Goal: Task Accomplishment & Management: Use online tool/utility

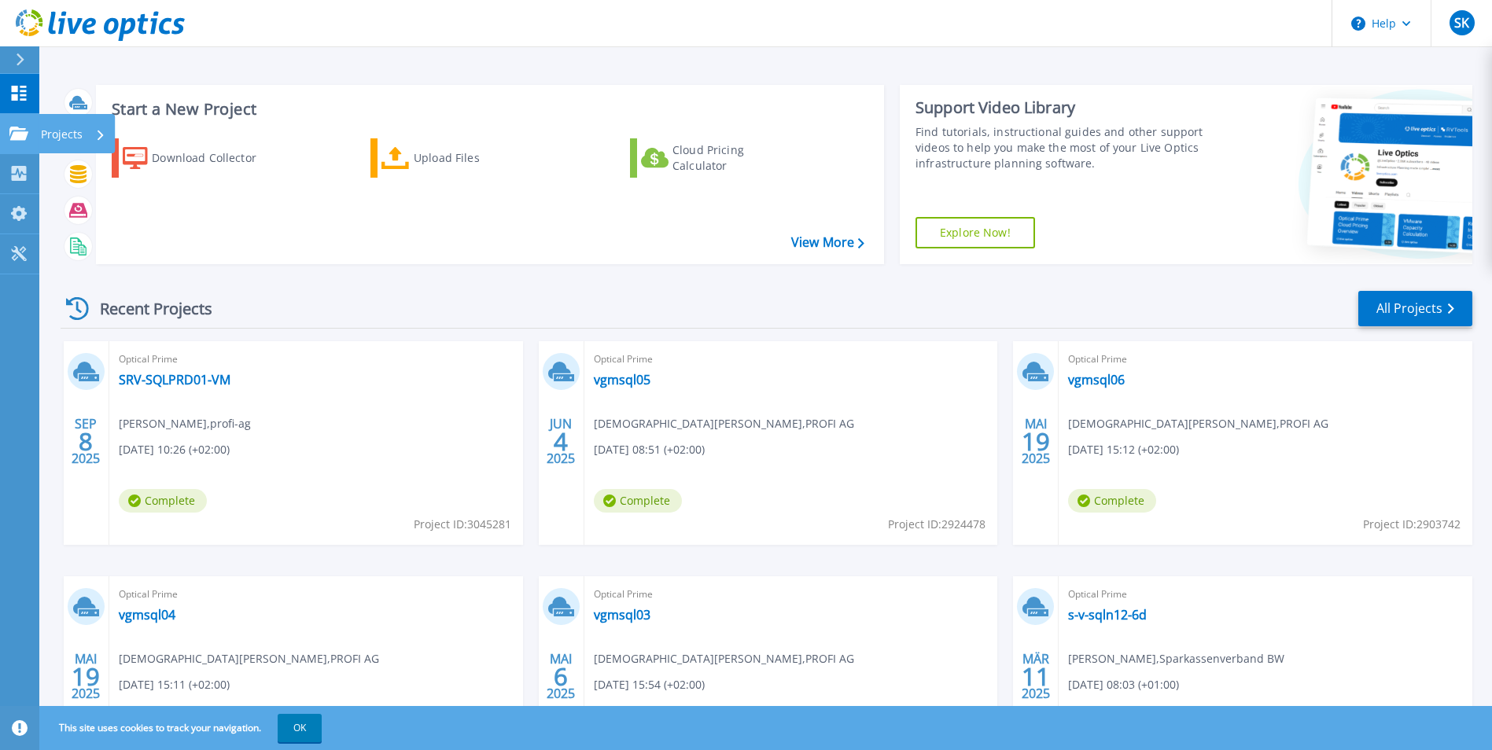
click at [64, 135] on p "Projects" at bounding box center [62, 134] width 42 height 41
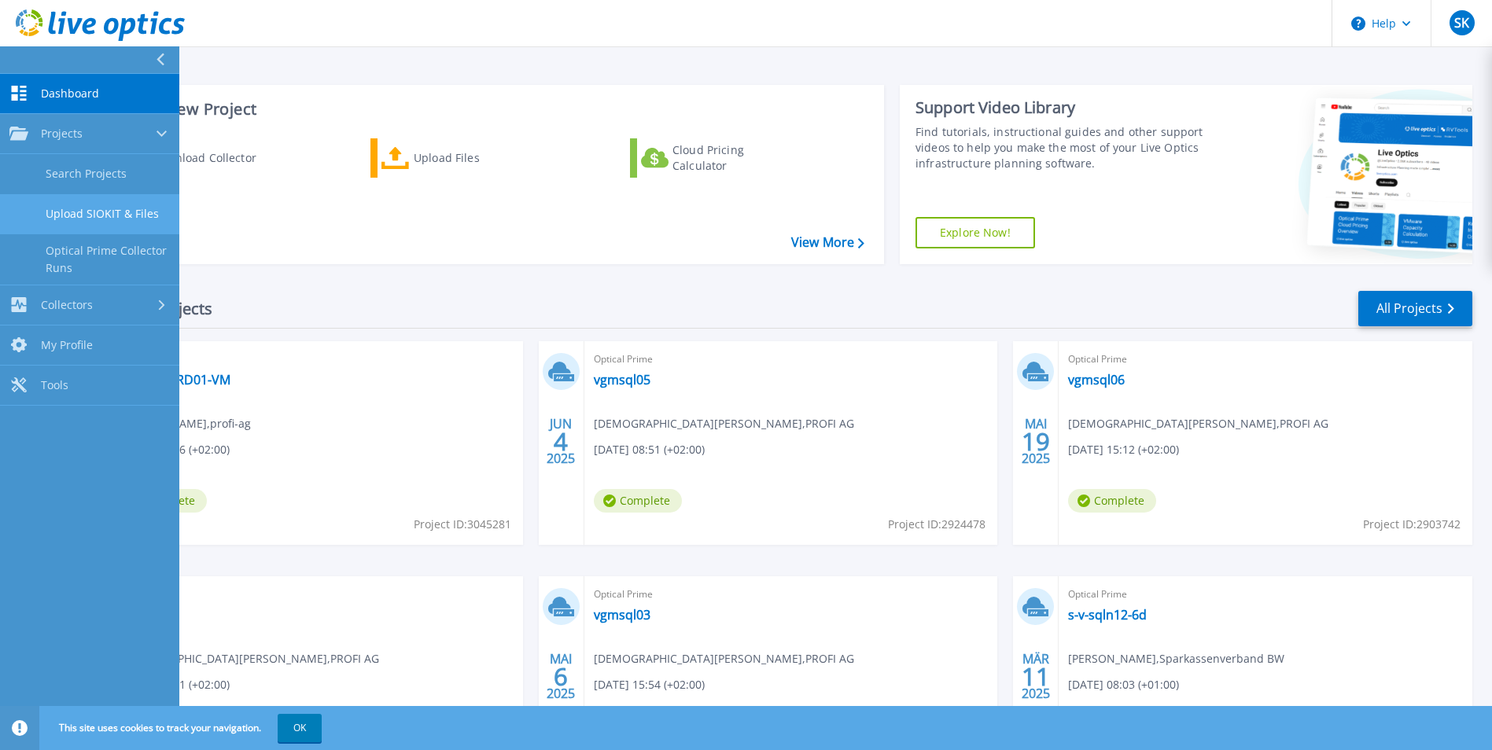
click at [81, 211] on link "Upload SIOKIT & Files" at bounding box center [89, 214] width 179 height 40
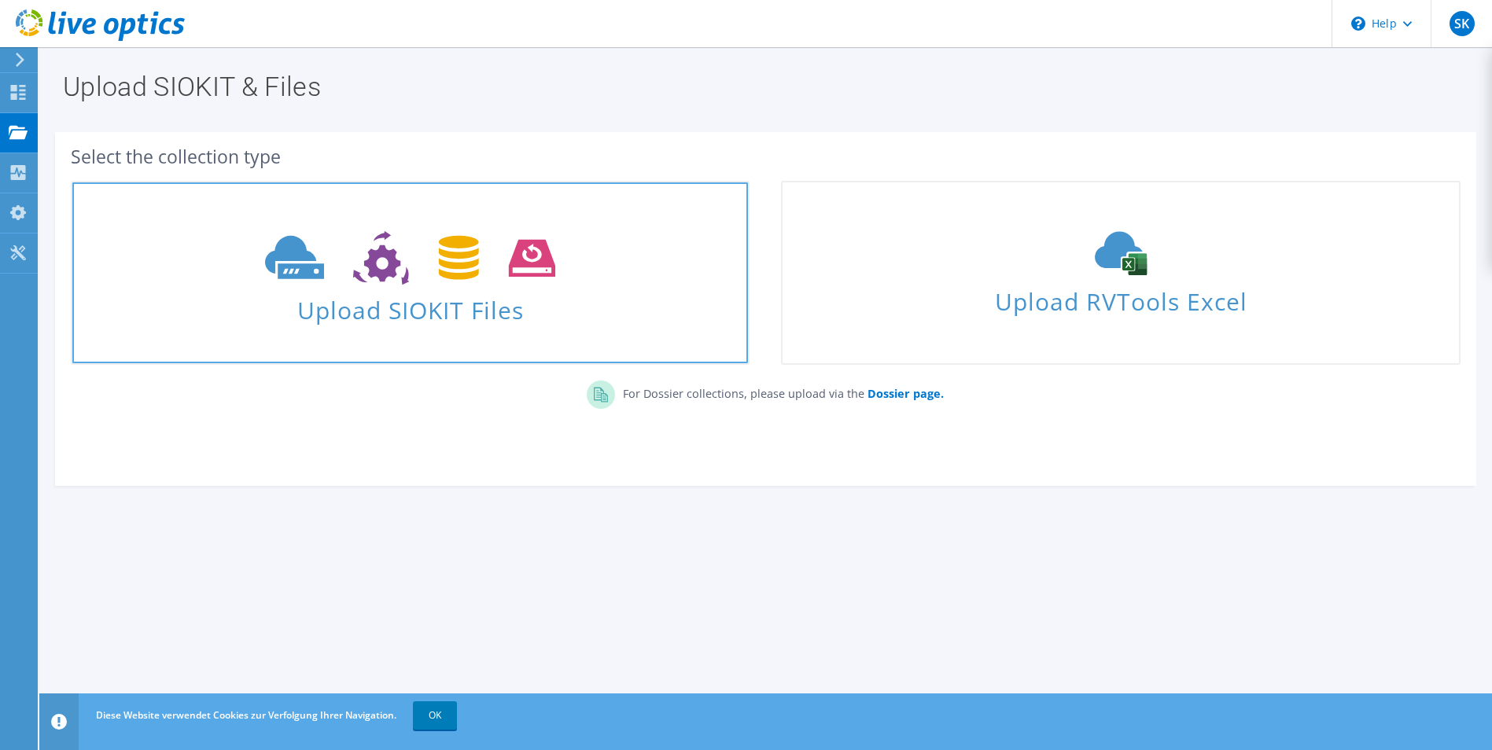
click at [426, 289] on span at bounding box center [410, 256] width 676 height 66
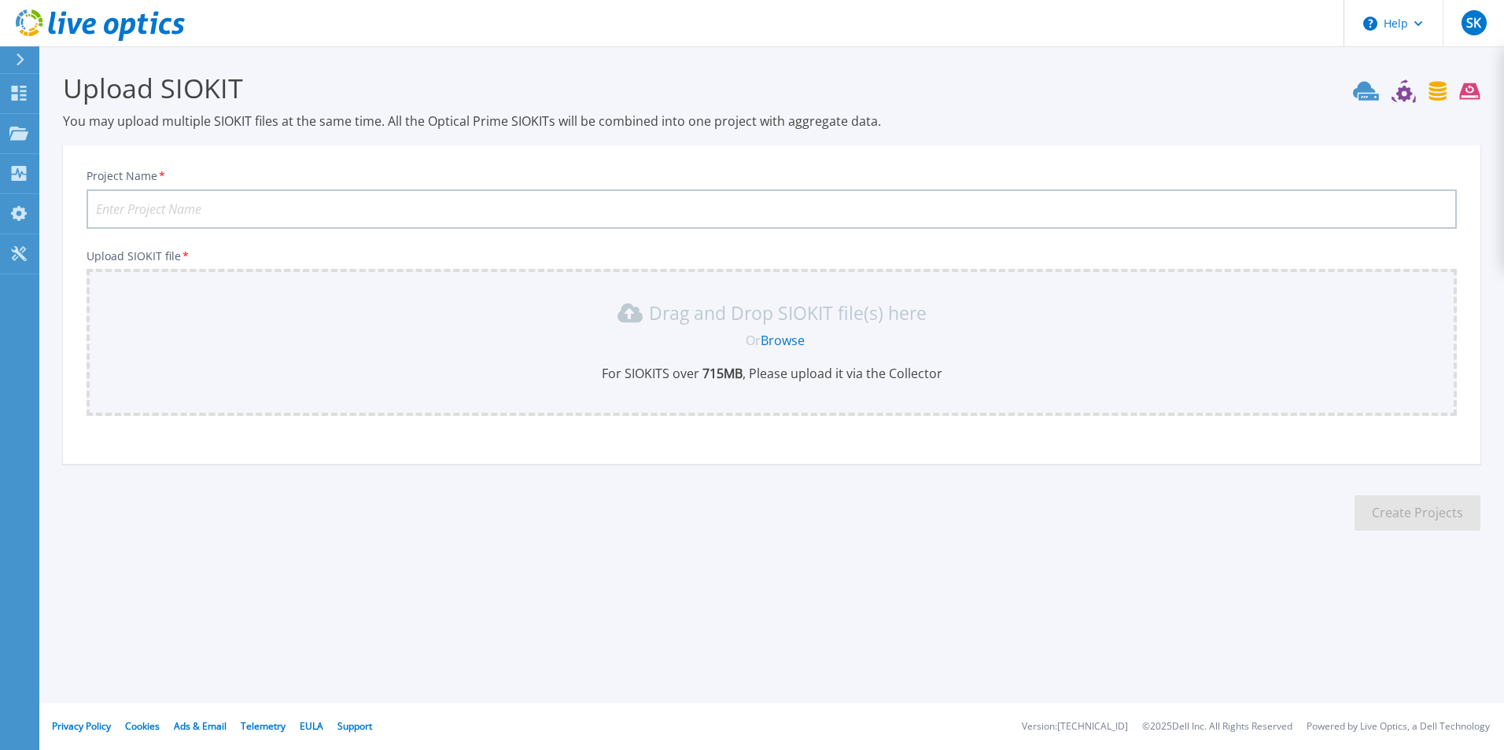
click at [589, 211] on input "Project Name *" at bounding box center [772, 209] width 1370 height 39
type input "s"
type input "S"
type input "SRV-SQL07-VM"
click at [789, 339] on link "Browse" at bounding box center [783, 340] width 44 height 17
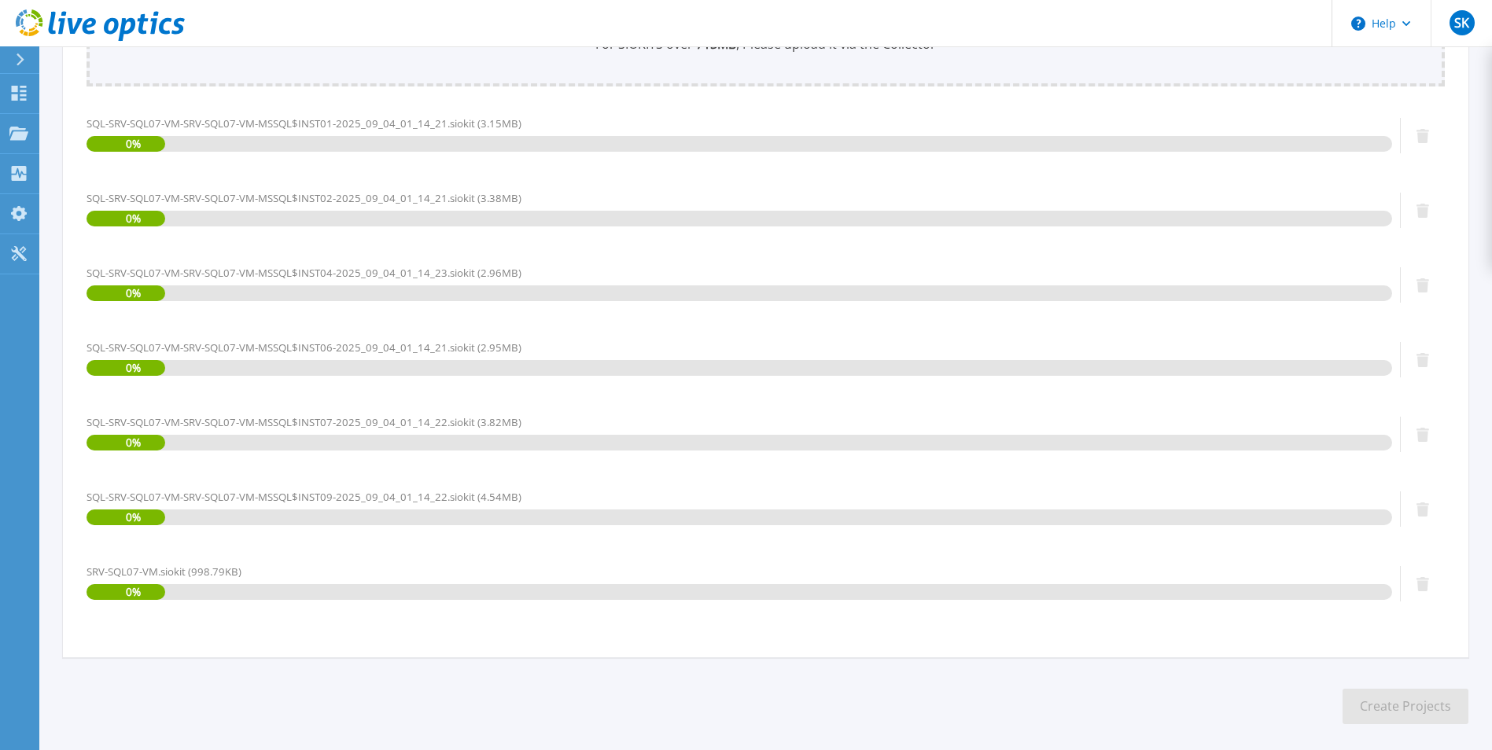
scroll to position [400, 0]
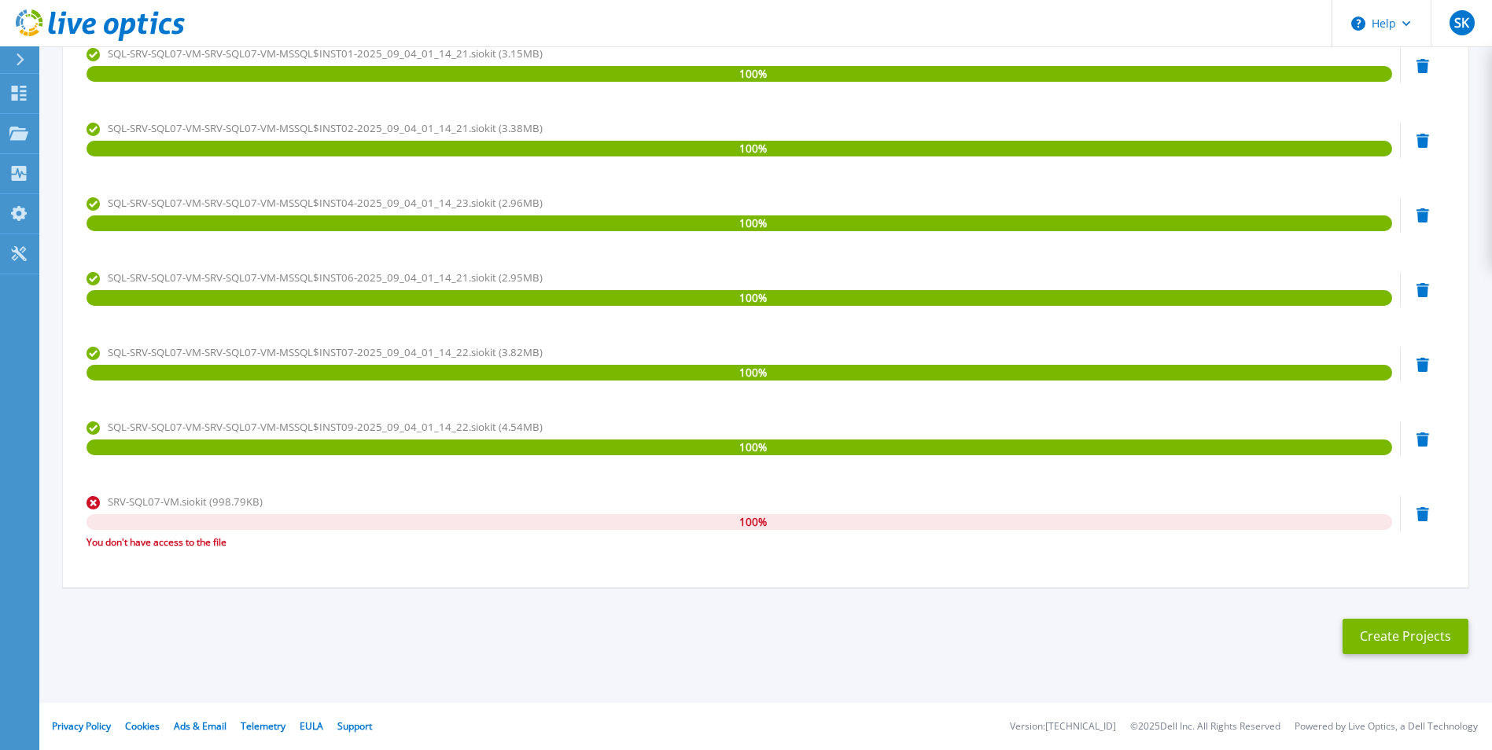
click at [1425, 517] on icon at bounding box center [1423, 514] width 13 height 14
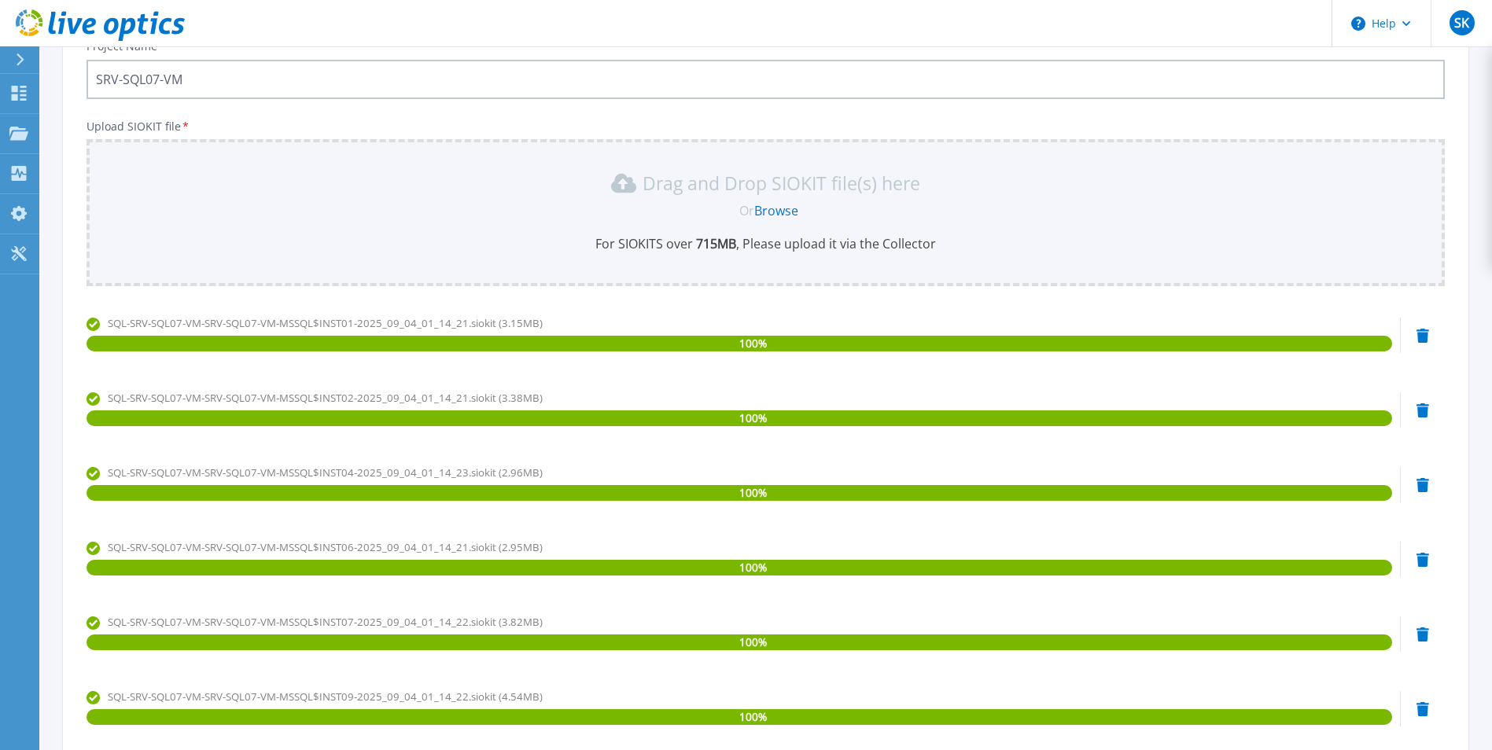
scroll to position [0, 0]
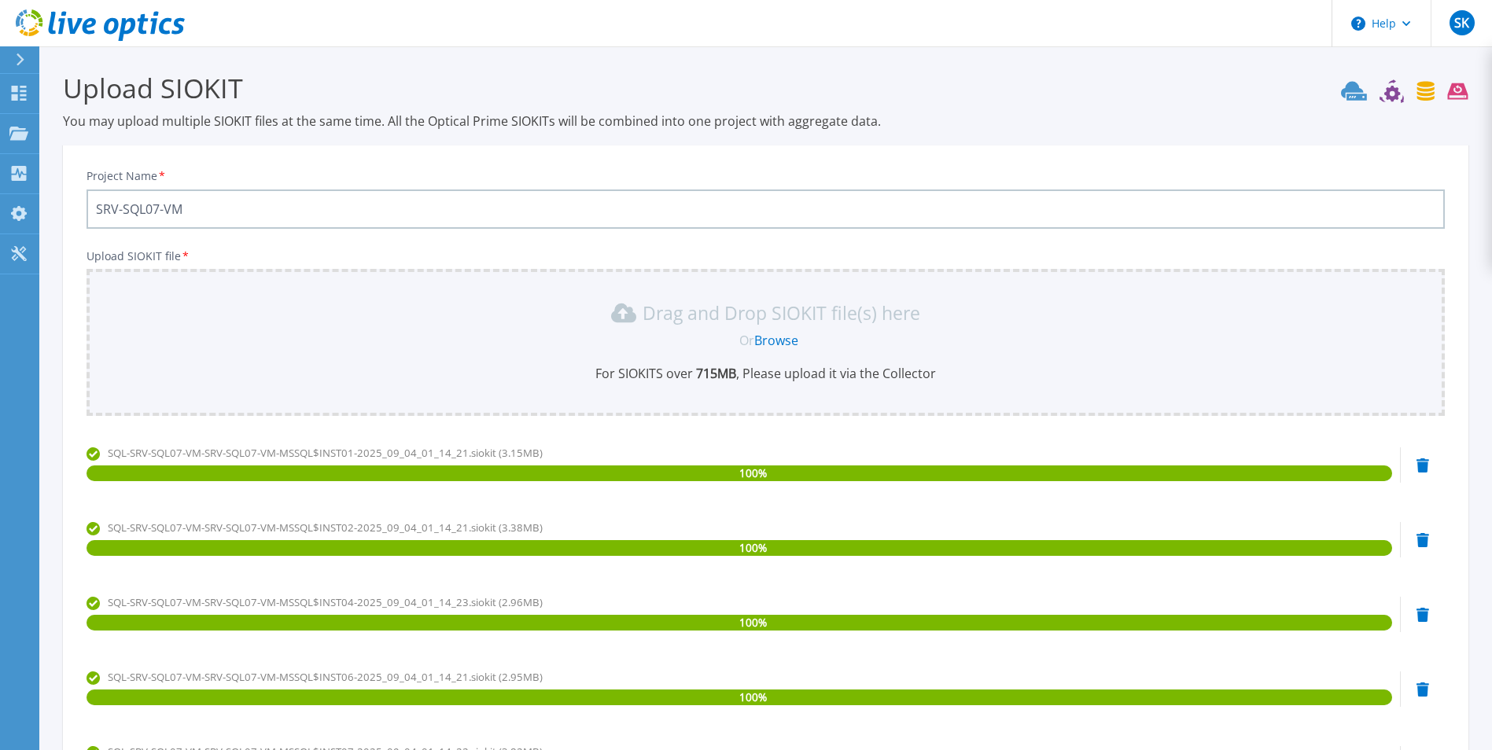
click at [765, 338] on link "Browse" at bounding box center [776, 340] width 44 height 17
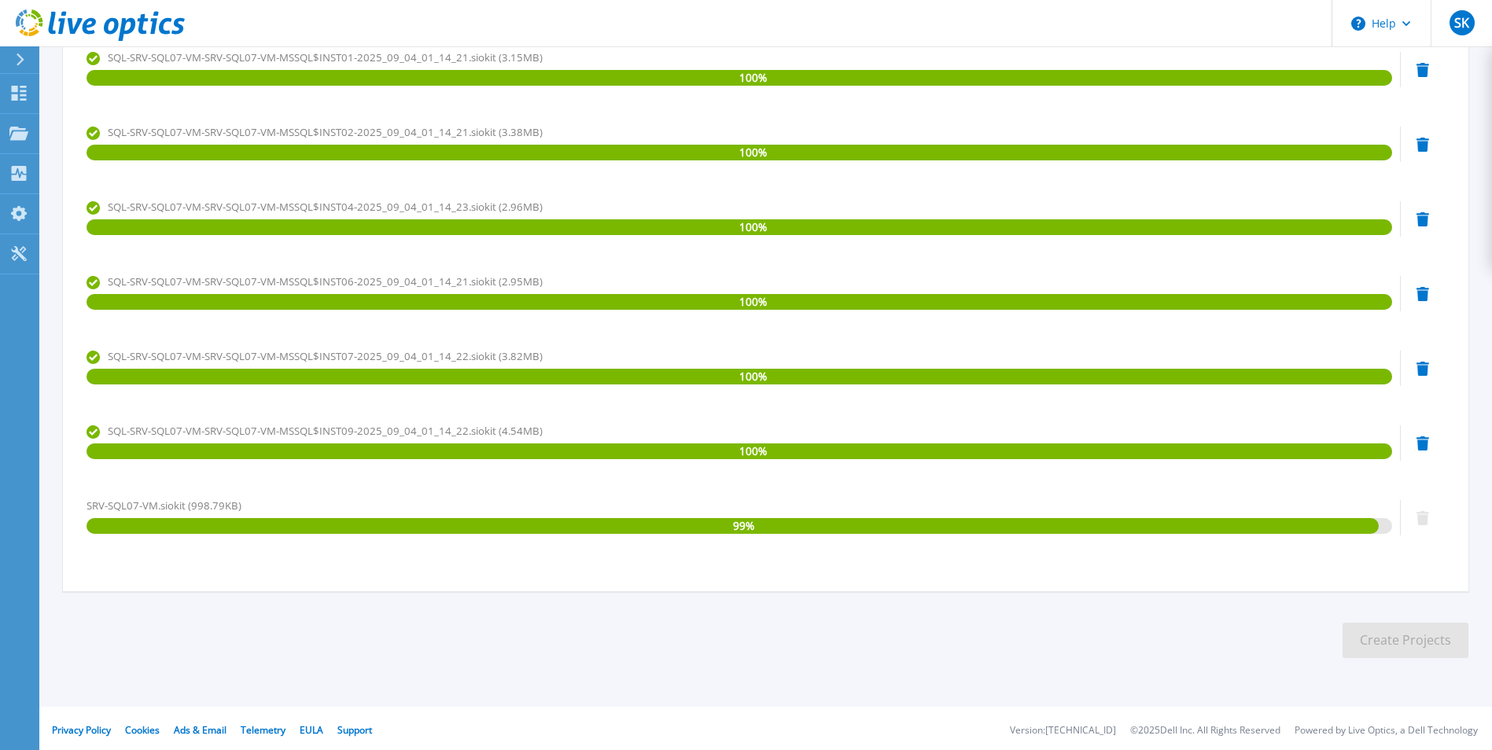
scroll to position [400, 0]
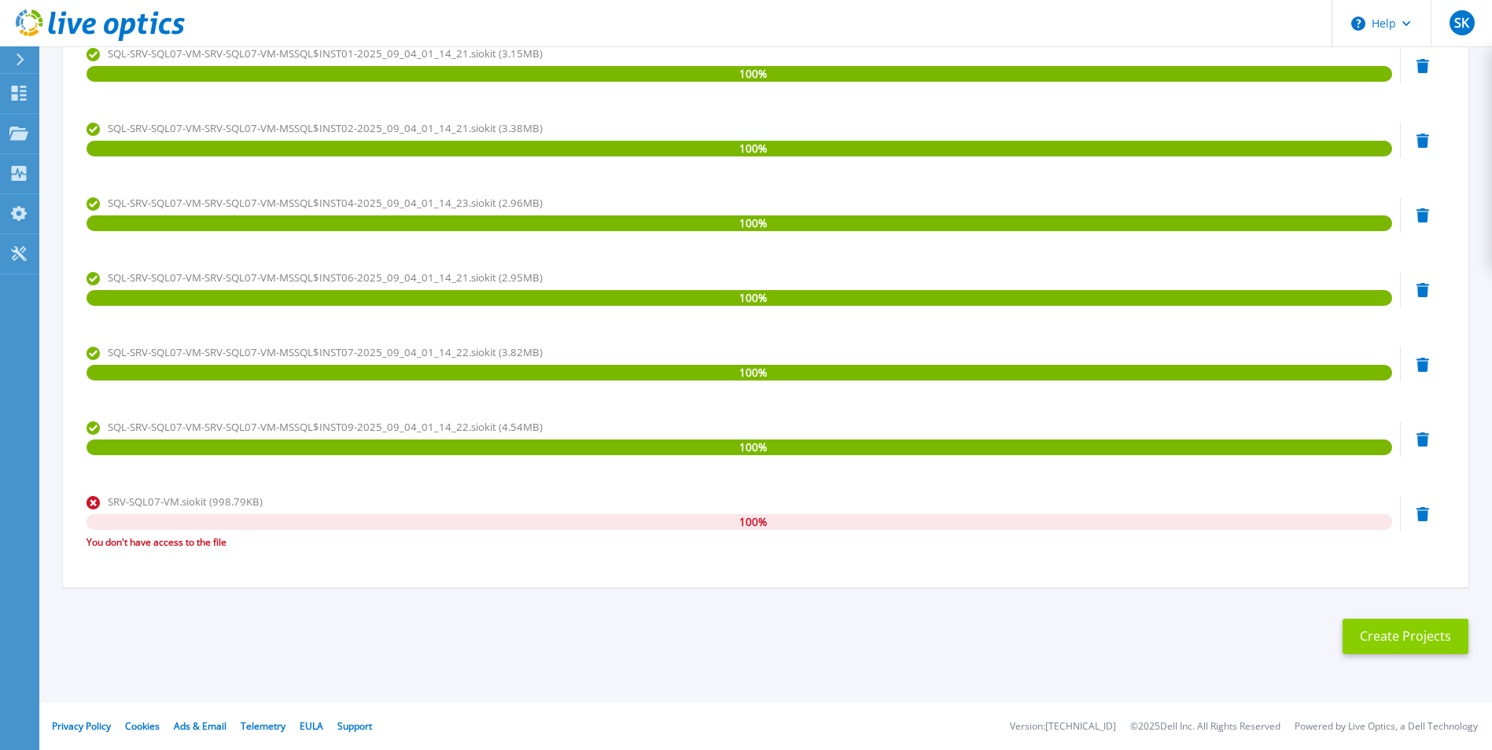
click at [1397, 643] on button "Create Projects" at bounding box center [1406, 636] width 126 height 35
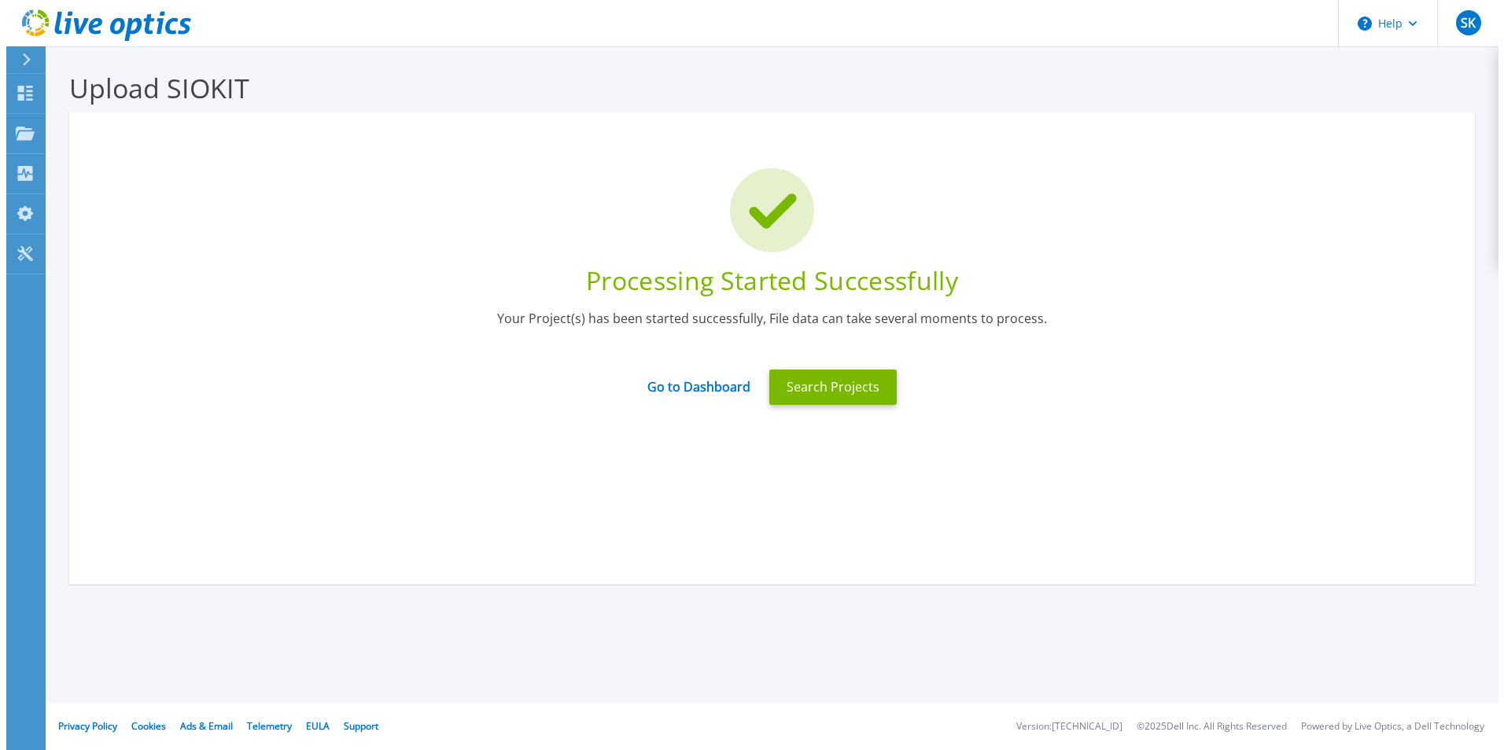
scroll to position [0, 0]
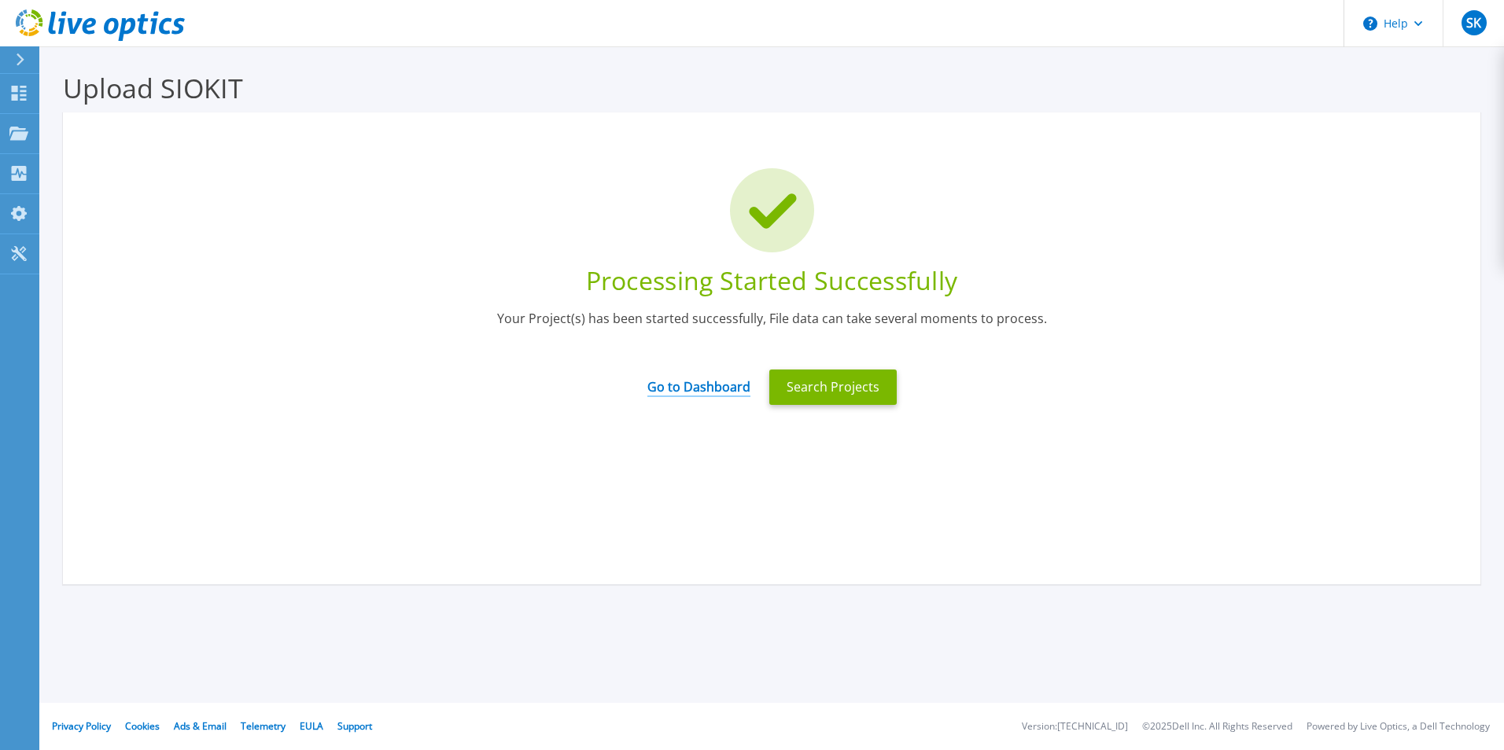
click at [735, 394] on link "Go to Dashboard" at bounding box center [698, 382] width 103 height 31
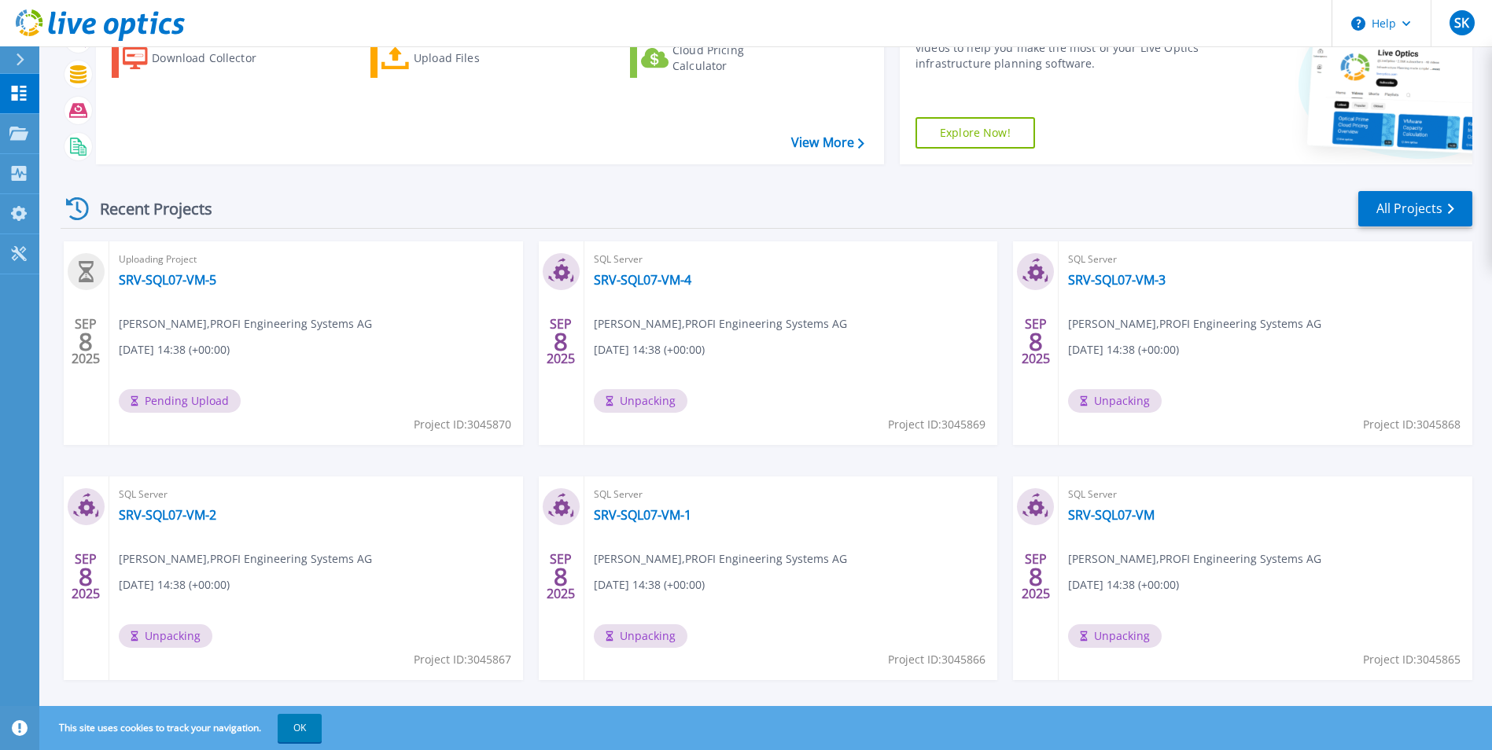
scroll to position [121, 0]
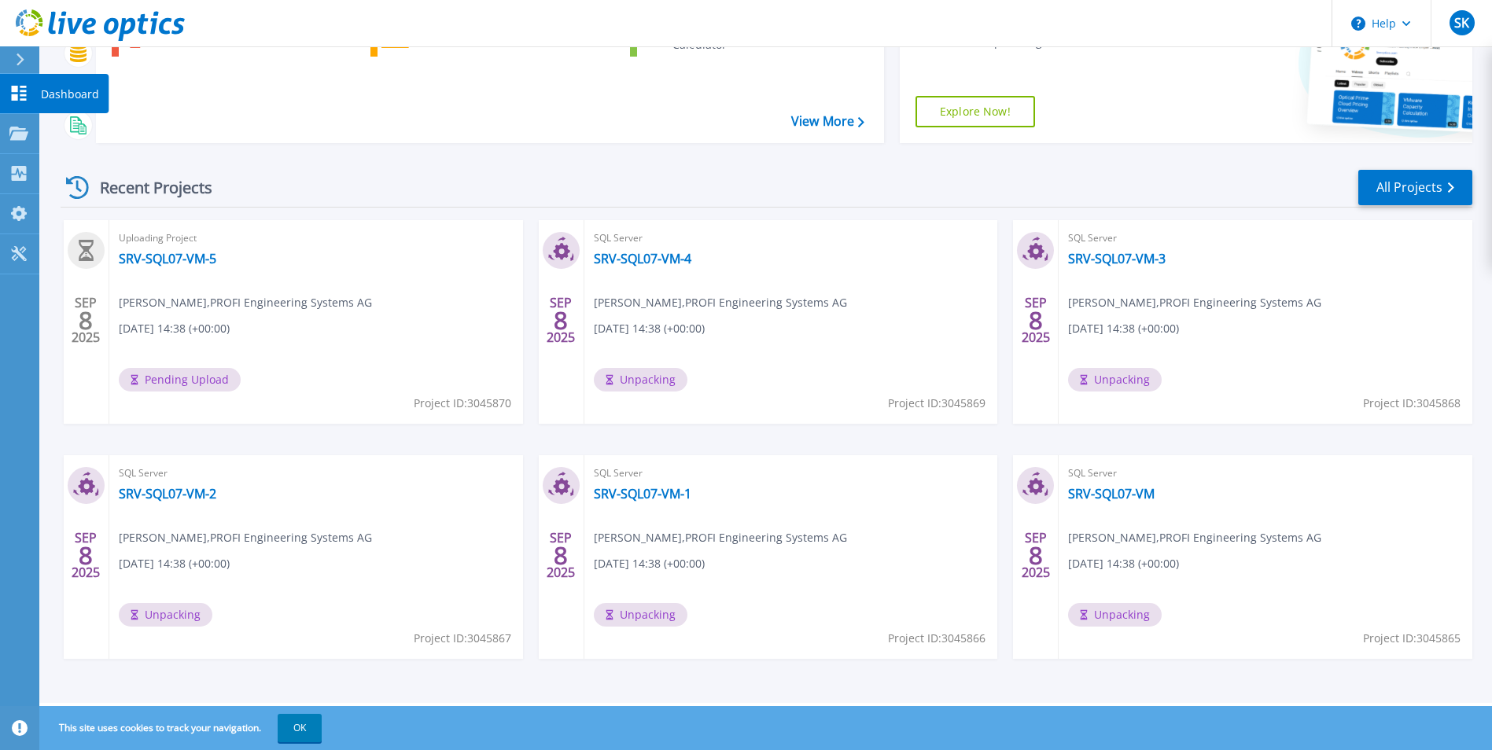
click at [12, 87] on icon at bounding box center [19, 93] width 15 height 15
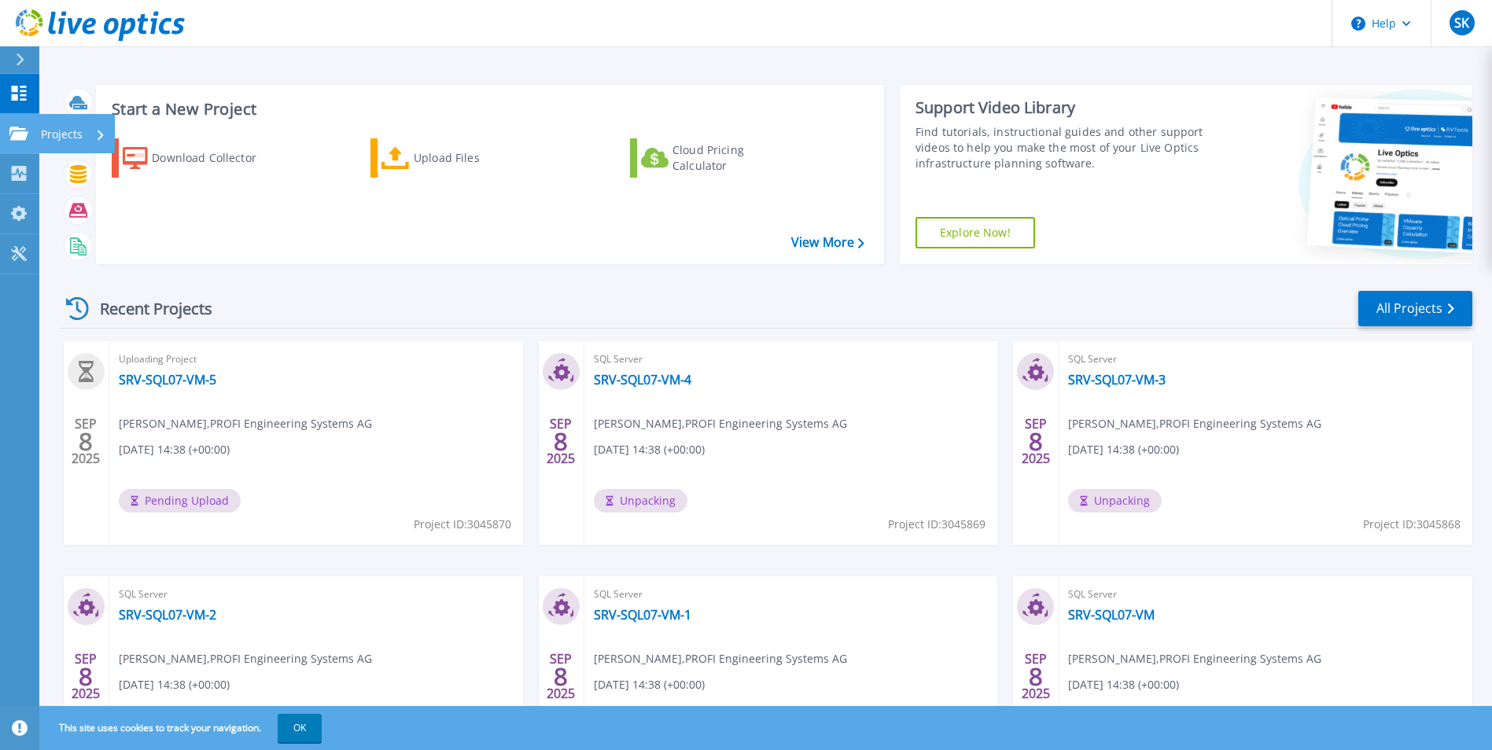
click at [21, 138] on icon at bounding box center [18, 133] width 19 height 13
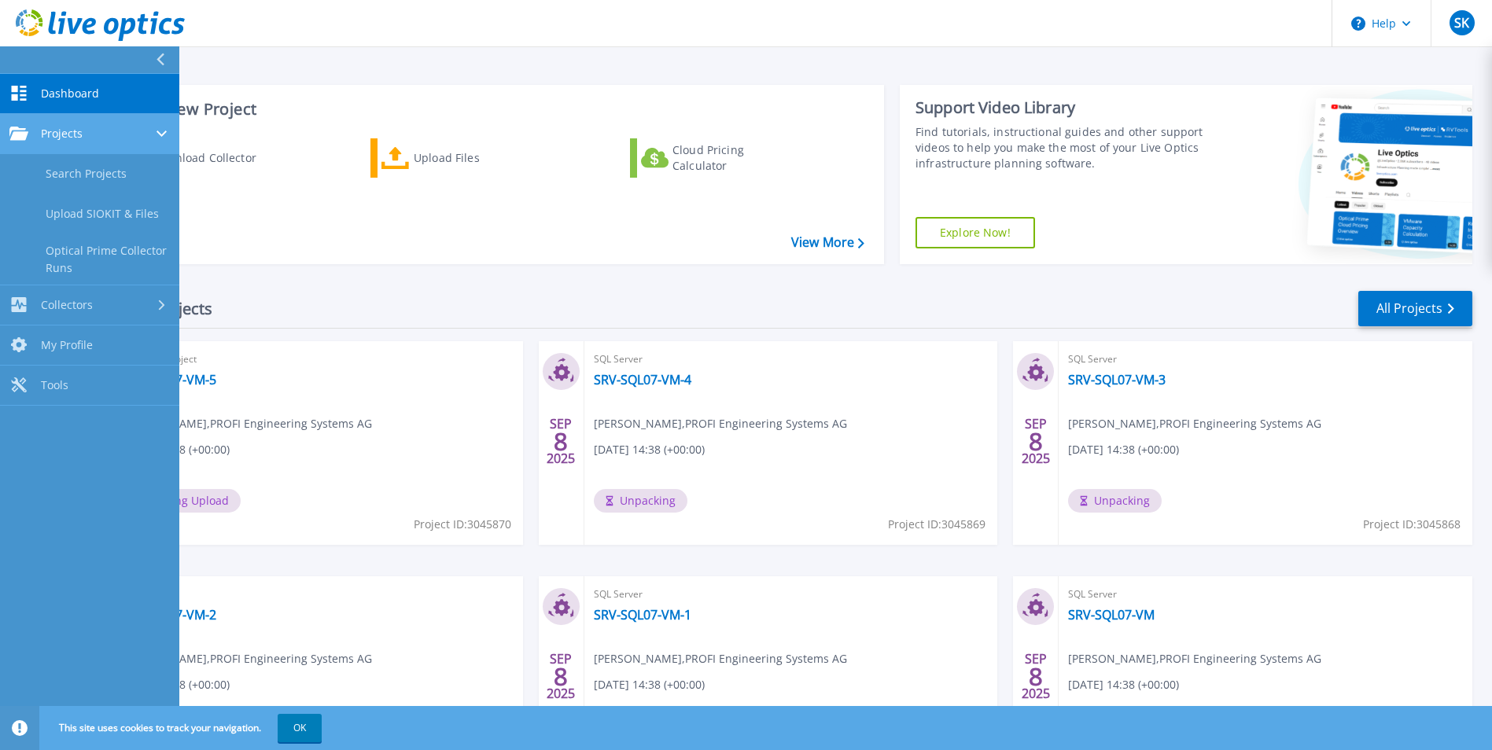
click at [87, 142] on link "Projects Projects" at bounding box center [89, 134] width 179 height 40
click at [87, 143] on link "Projects Projects" at bounding box center [89, 134] width 179 height 40
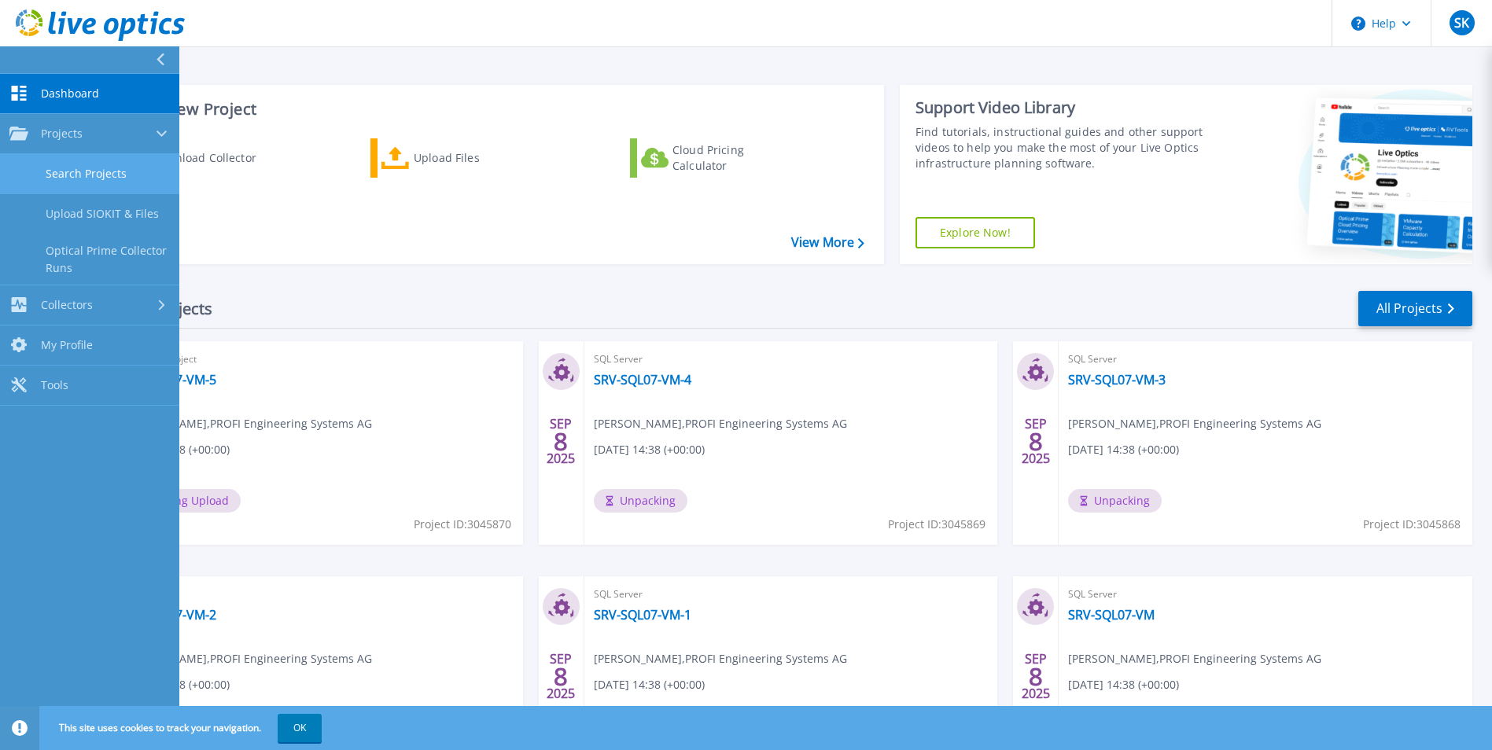
click at [90, 166] on link "Search Projects" at bounding box center [89, 174] width 179 height 40
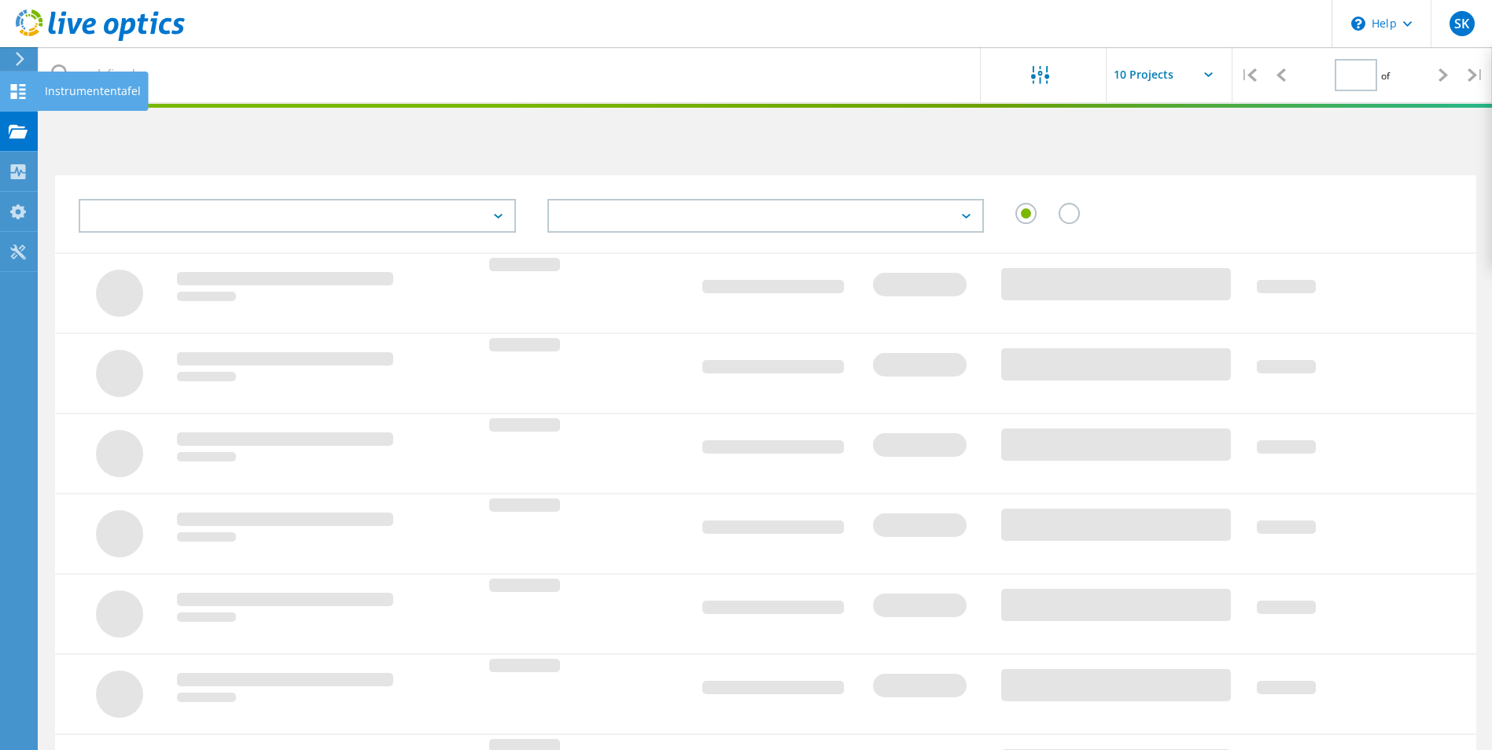
type input "1"
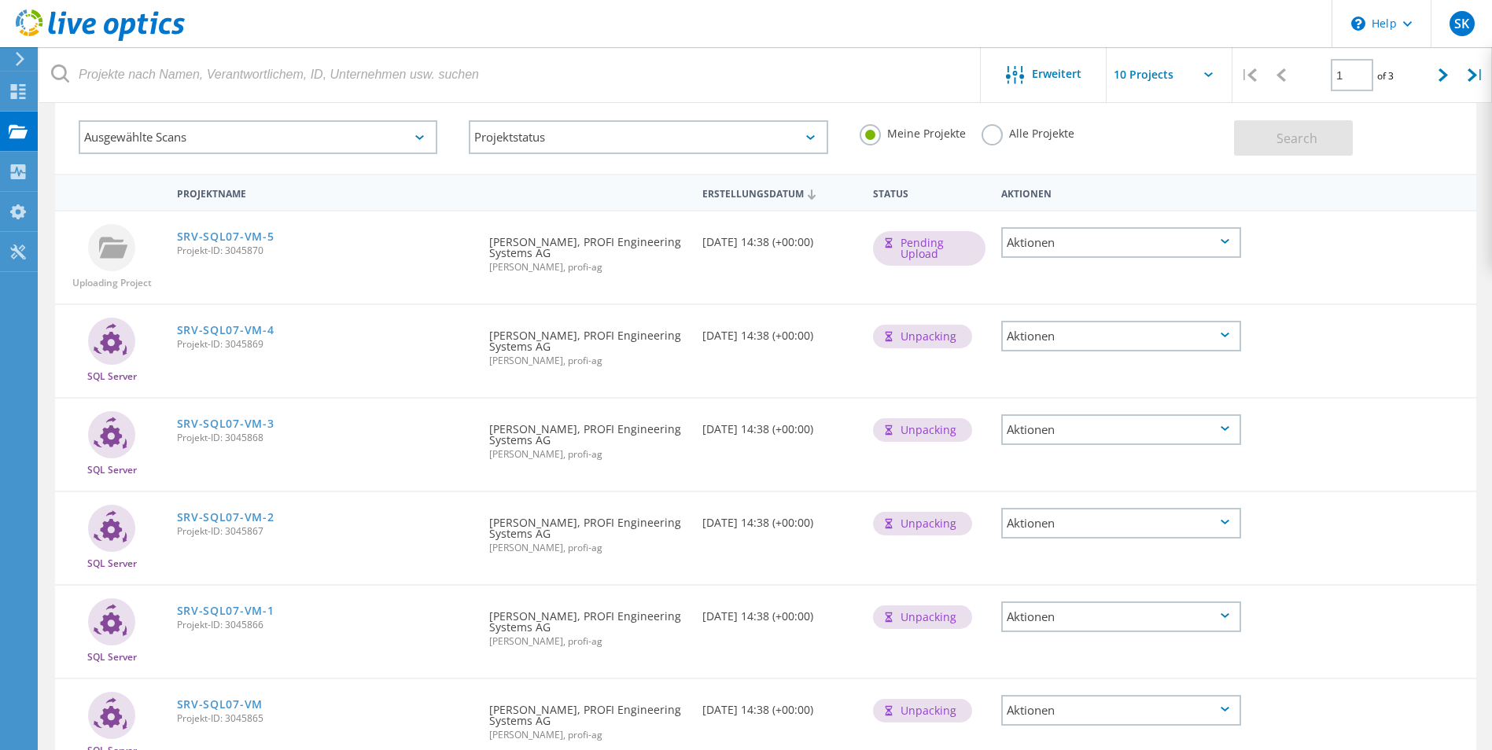
scroll to position [157, 0]
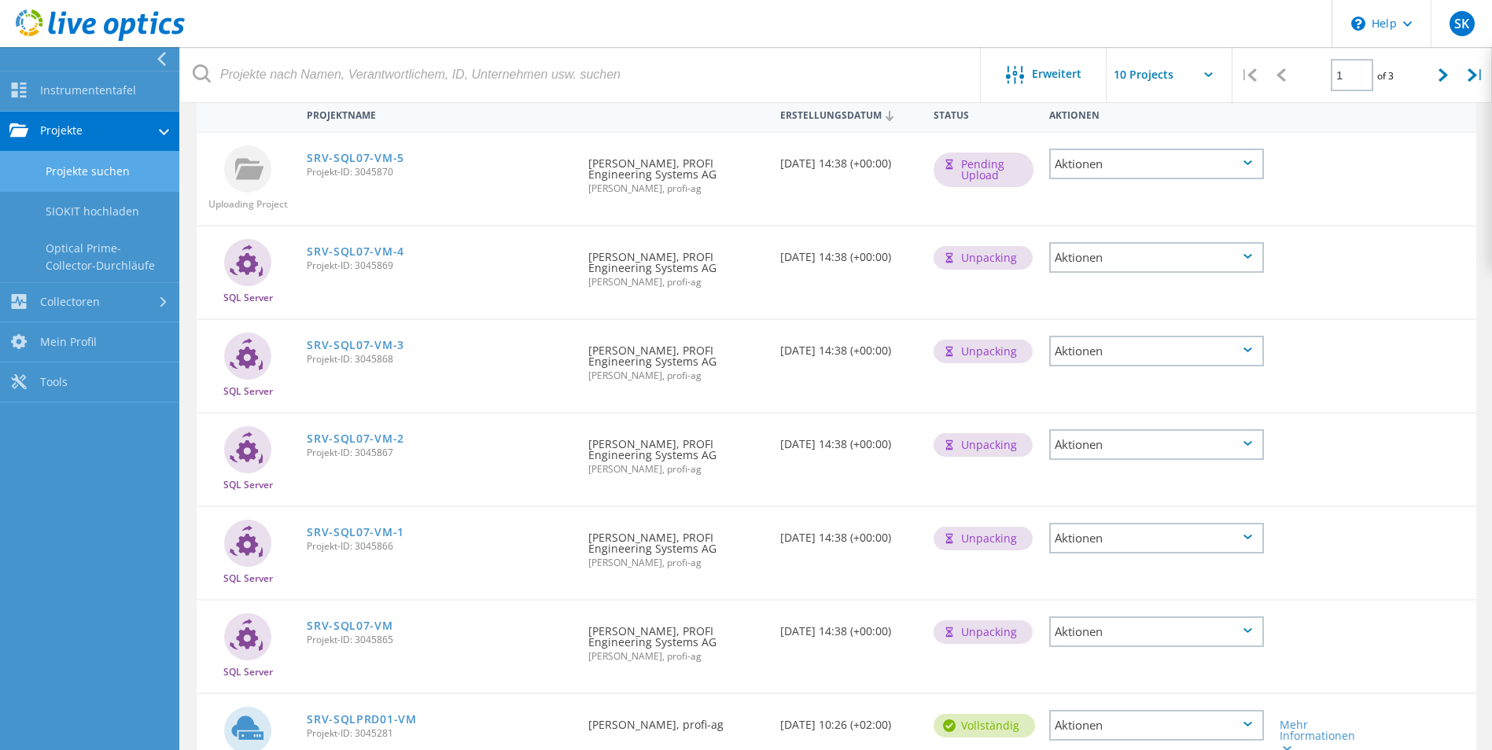
click at [99, 163] on link "Projekte suchen" at bounding box center [89, 172] width 179 height 40
click at [98, 128] on link "Projekte" at bounding box center [89, 132] width 179 height 40
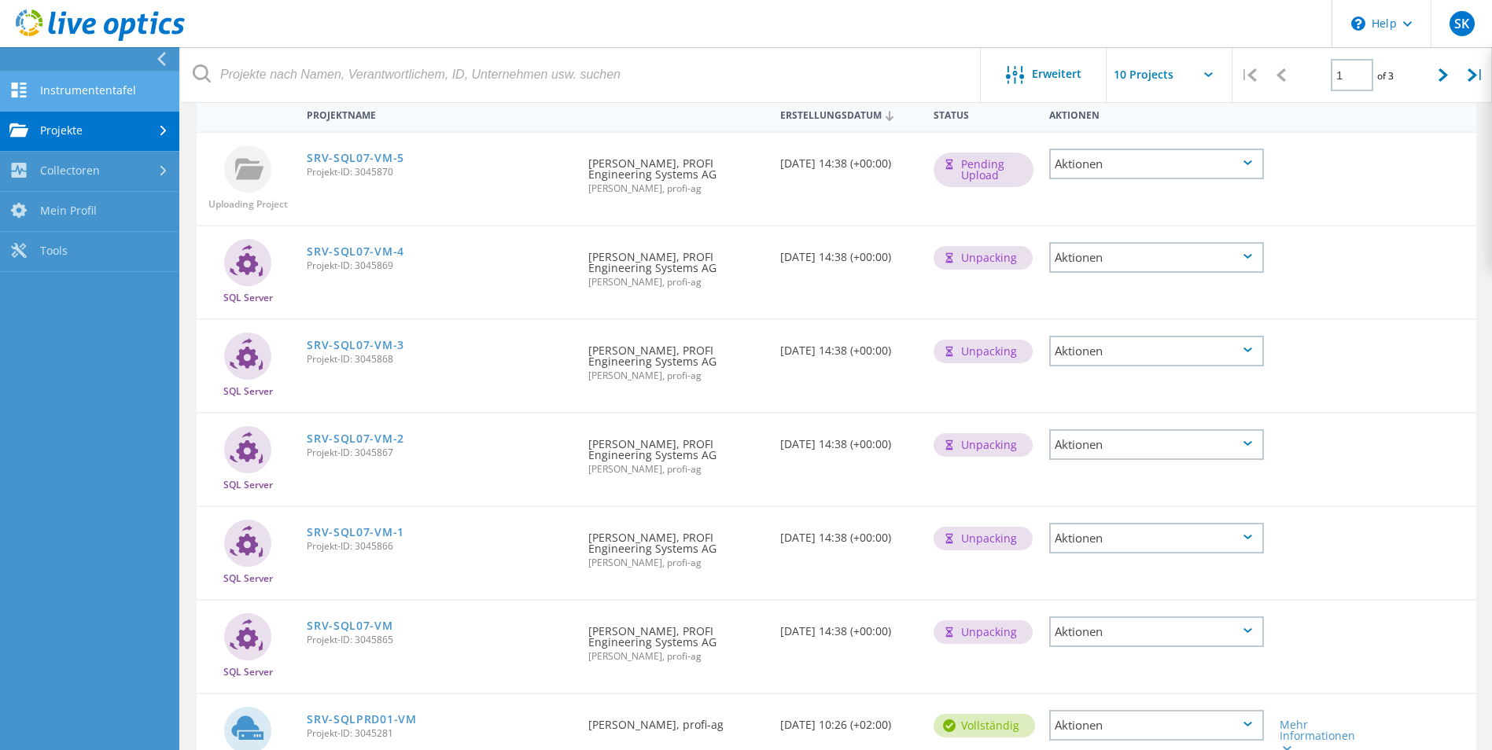
click at [78, 86] on link "Instrumententafel" at bounding box center [89, 92] width 179 height 40
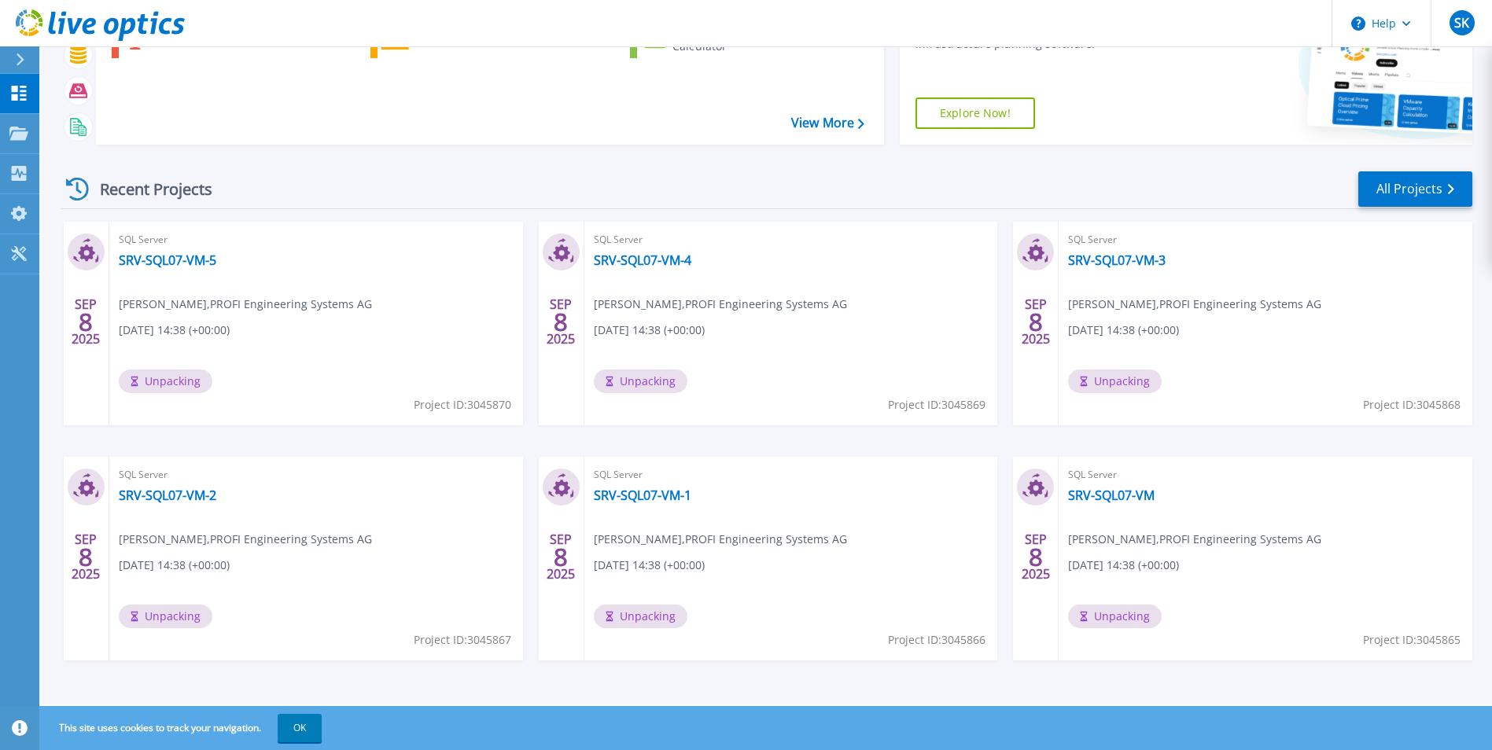
scroll to position [121, 0]
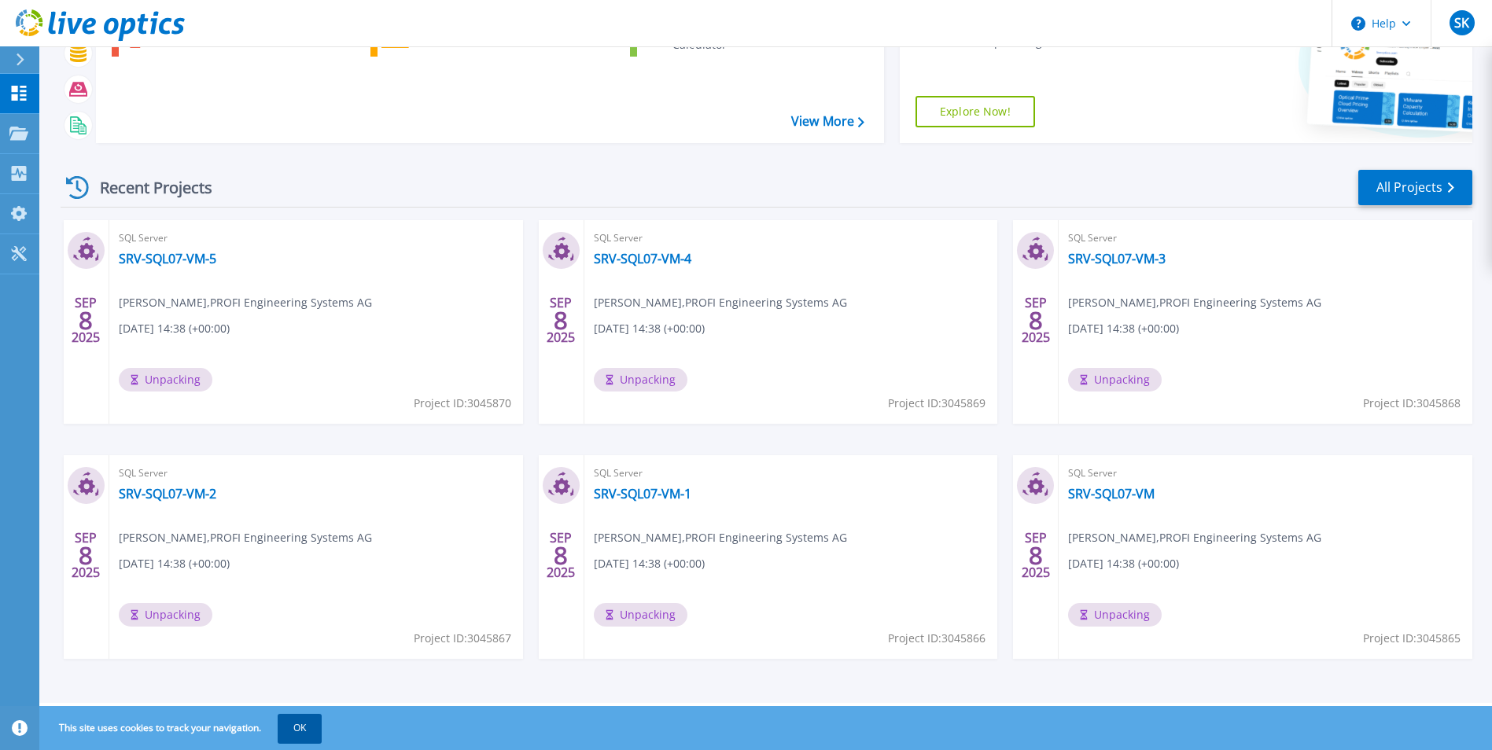
click at [290, 732] on button "OK" at bounding box center [300, 728] width 44 height 28
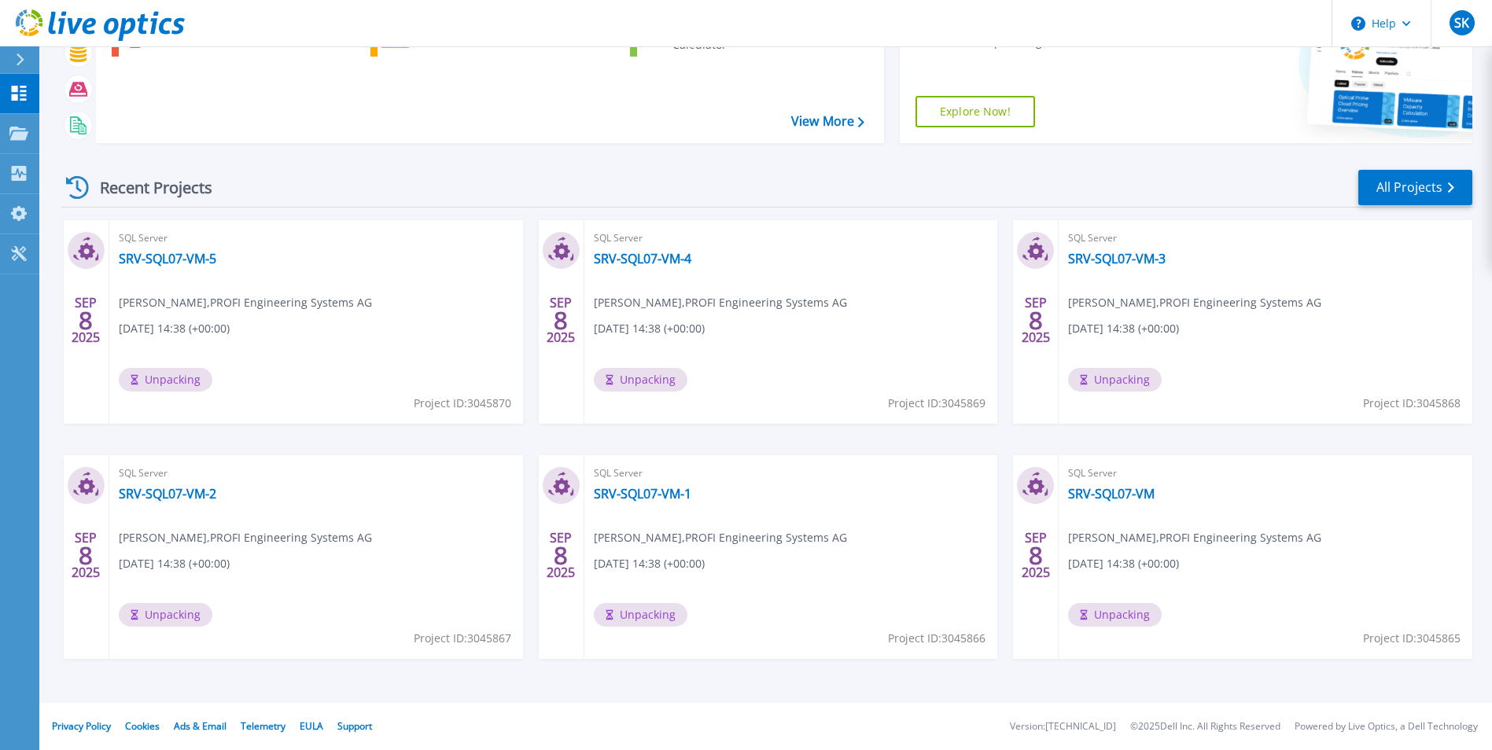
click at [422, 672] on div "[DATE] SQL Server SRV-SQL07-VM-5 [PERSON_NAME] , PROFI Engineering Systems AG […" at bounding box center [760, 455] width 1424 height 470
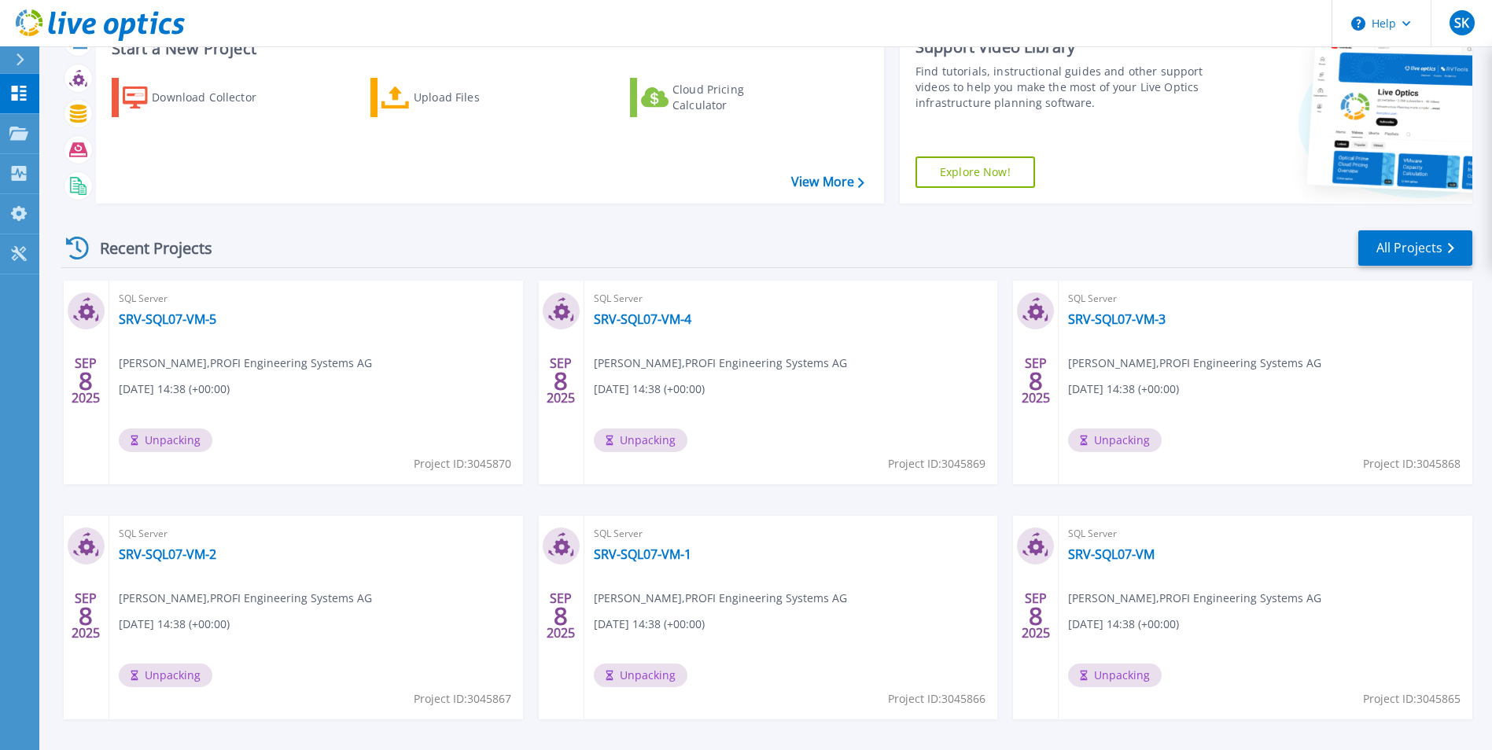
scroll to position [0, 0]
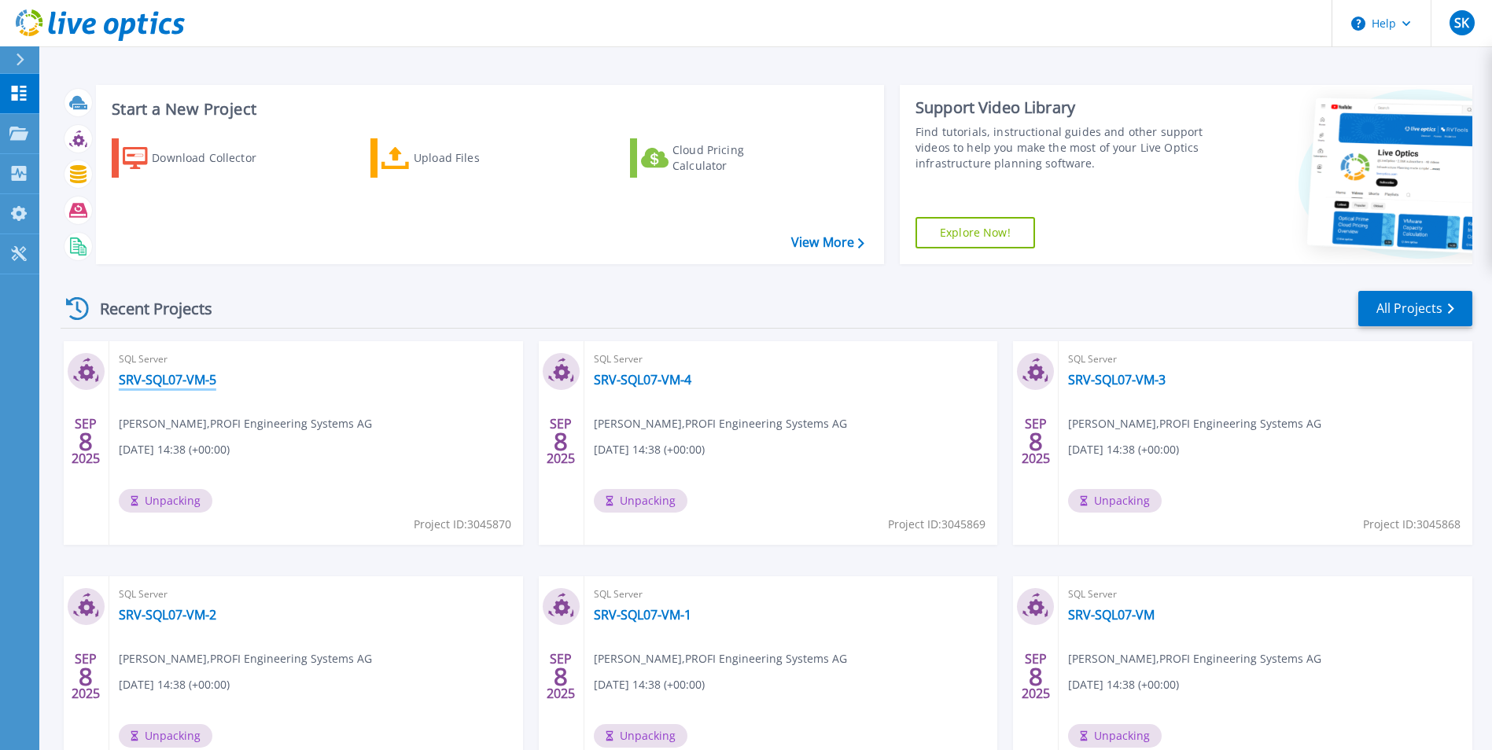
click at [191, 380] on link "SRV-SQL07-VM-5" at bounding box center [168, 380] width 98 height 16
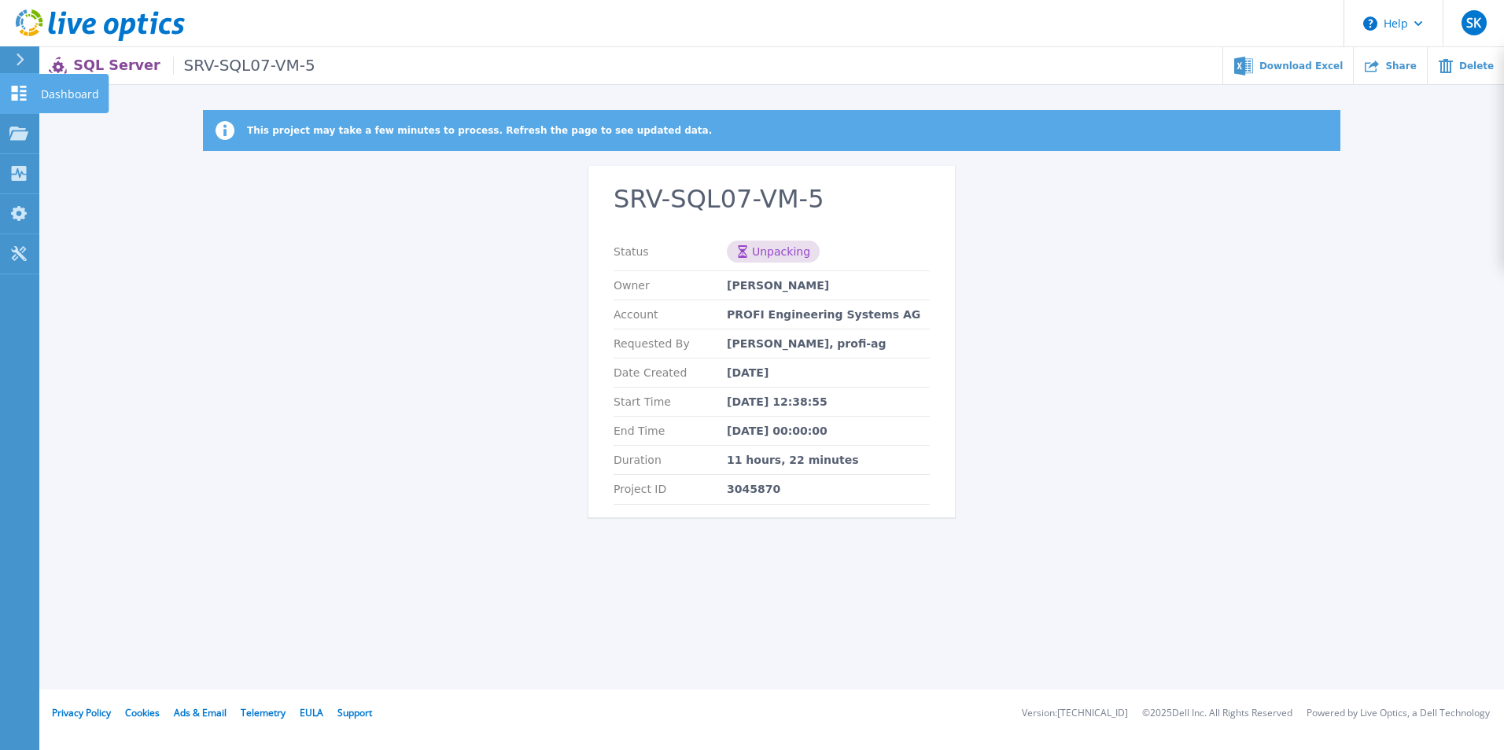
click at [12, 89] on icon at bounding box center [19, 93] width 15 height 15
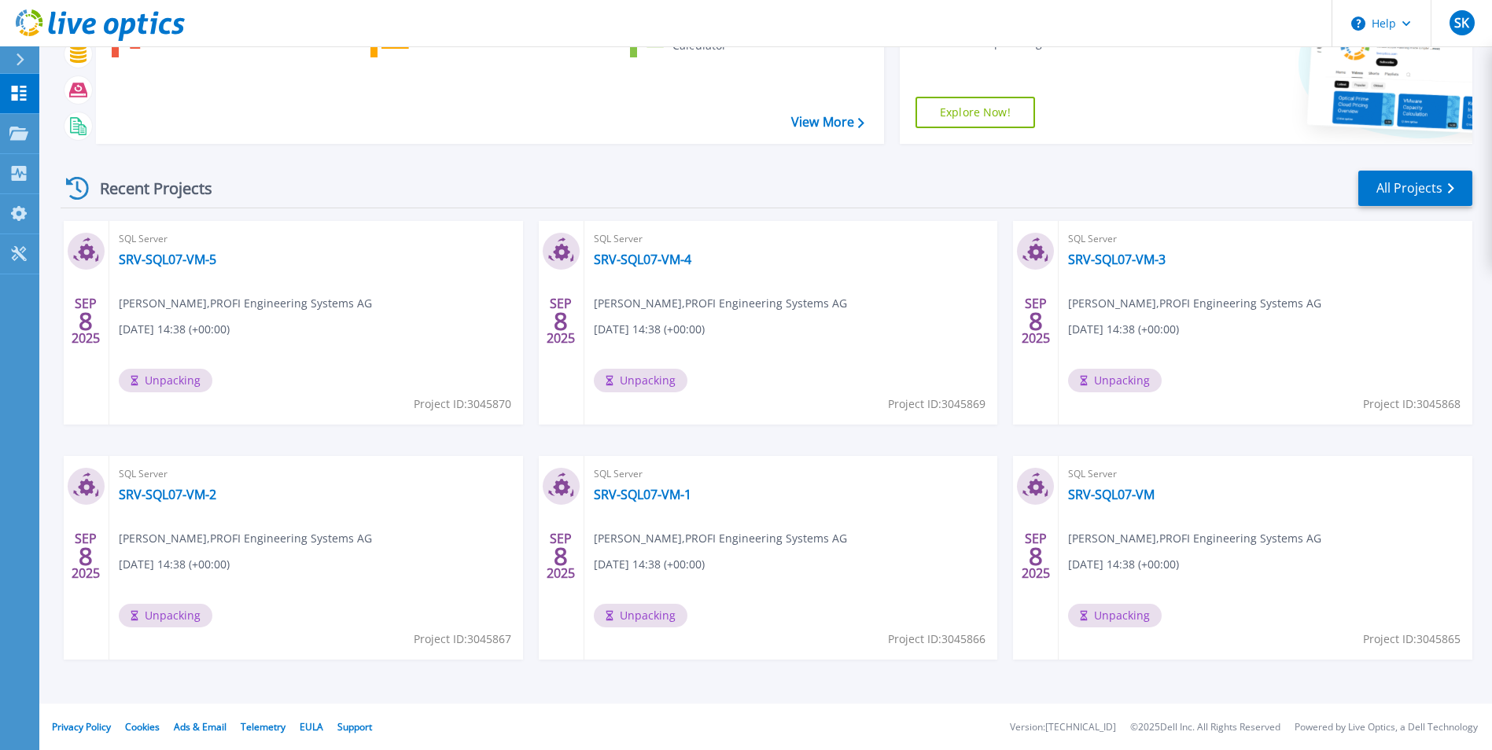
scroll to position [121, 0]
click at [344, 180] on div "Recent Projects All Projects" at bounding box center [767, 187] width 1412 height 39
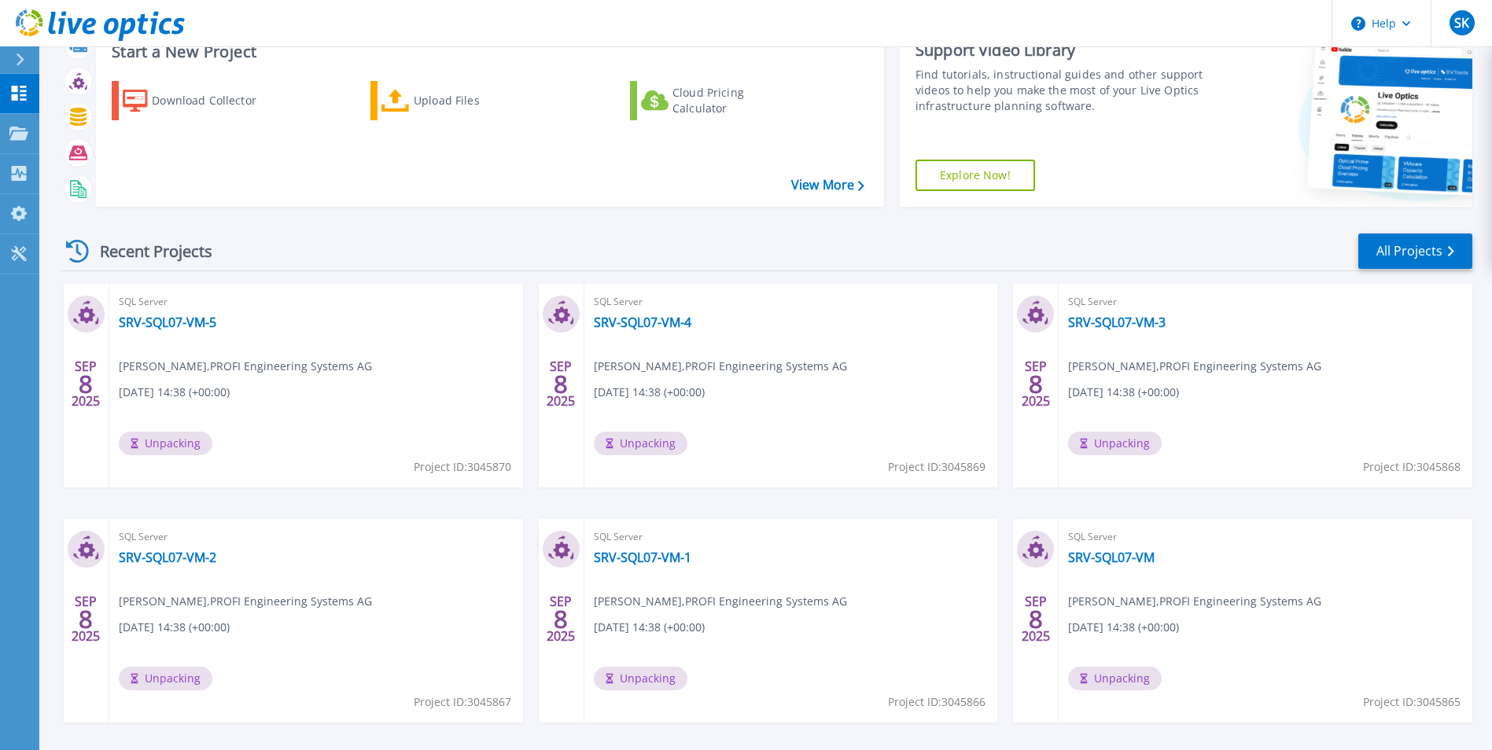
scroll to position [121, 0]
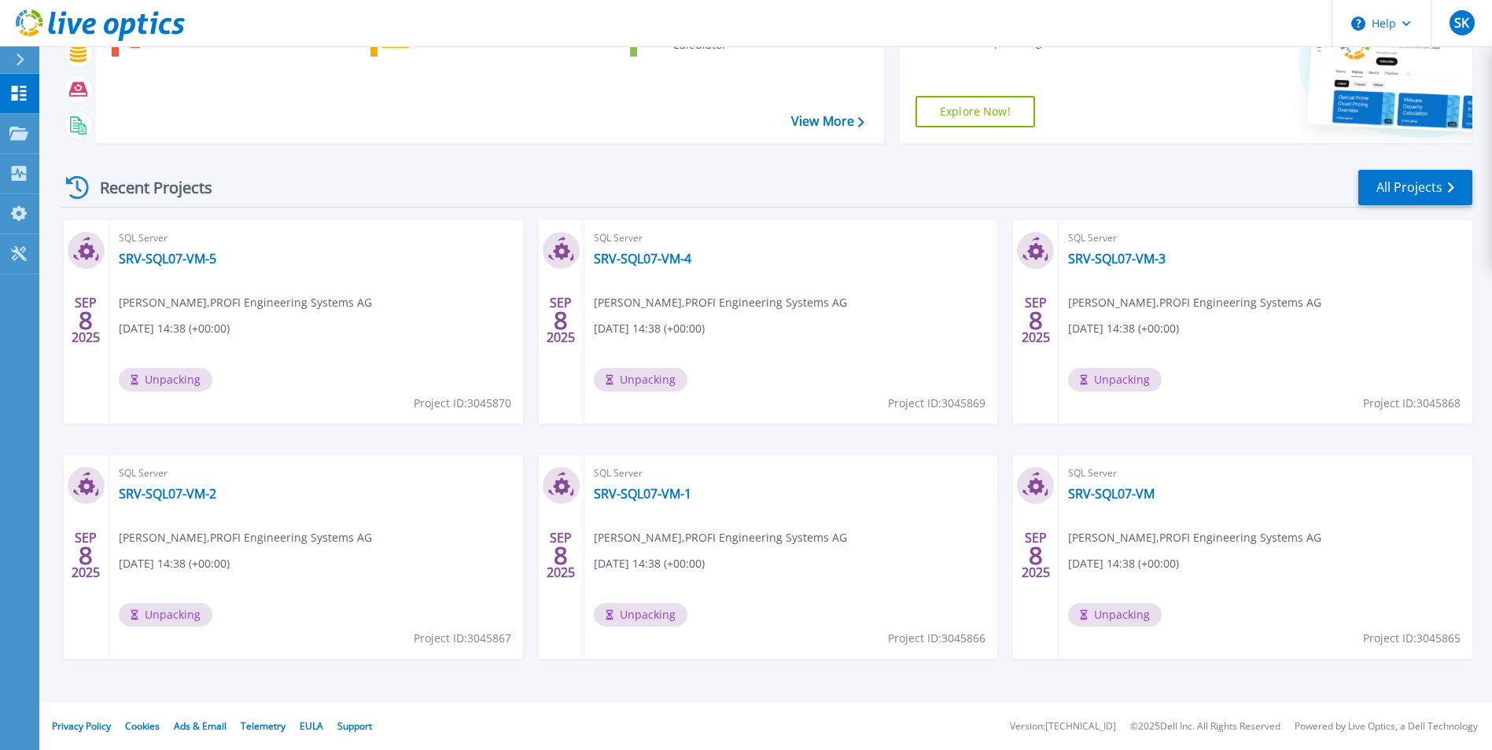
click at [737, 202] on div "Recent Projects All Projects" at bounding box center [767, 187] width 1412 height 39
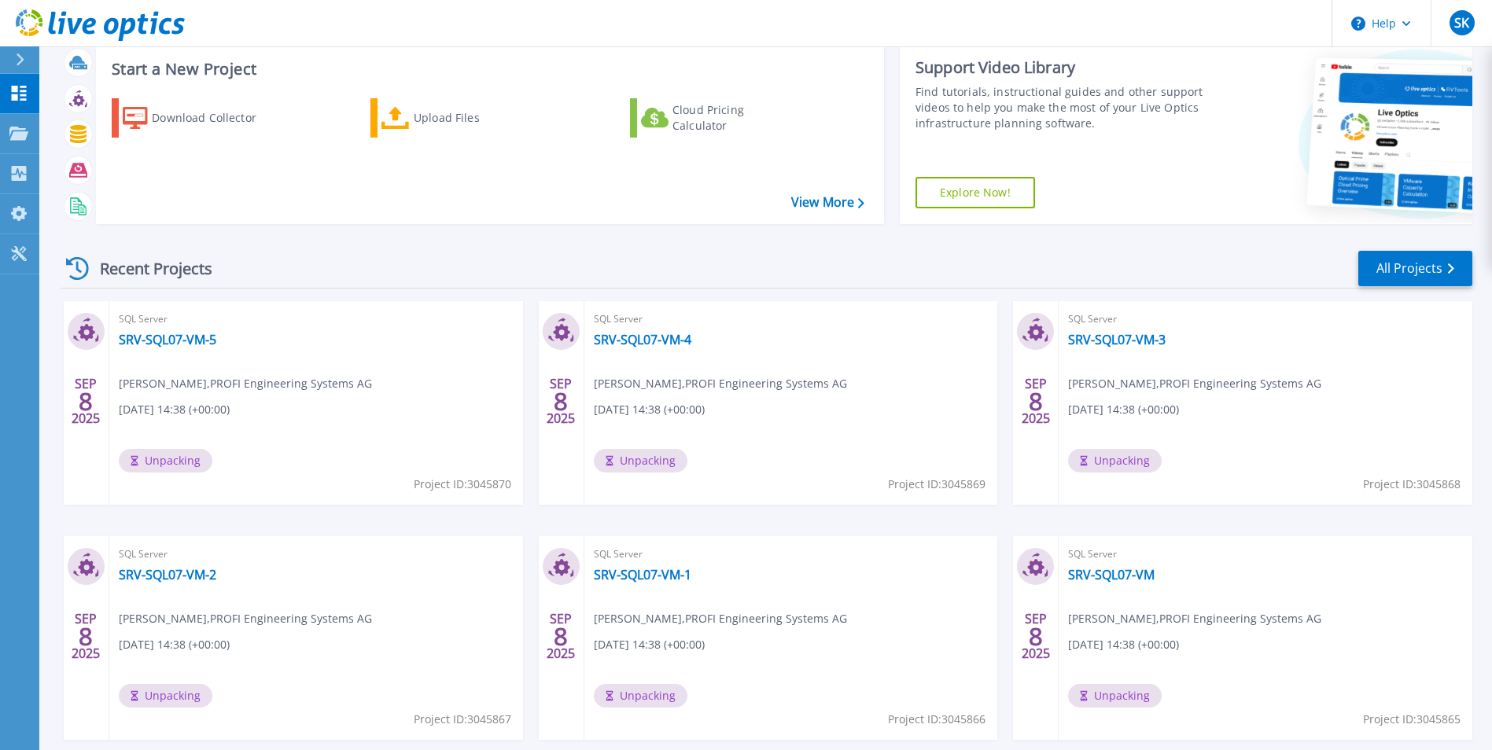
scroll to position [121, 0]
